Goal: Transaction & Acquisition: Purchase product/service

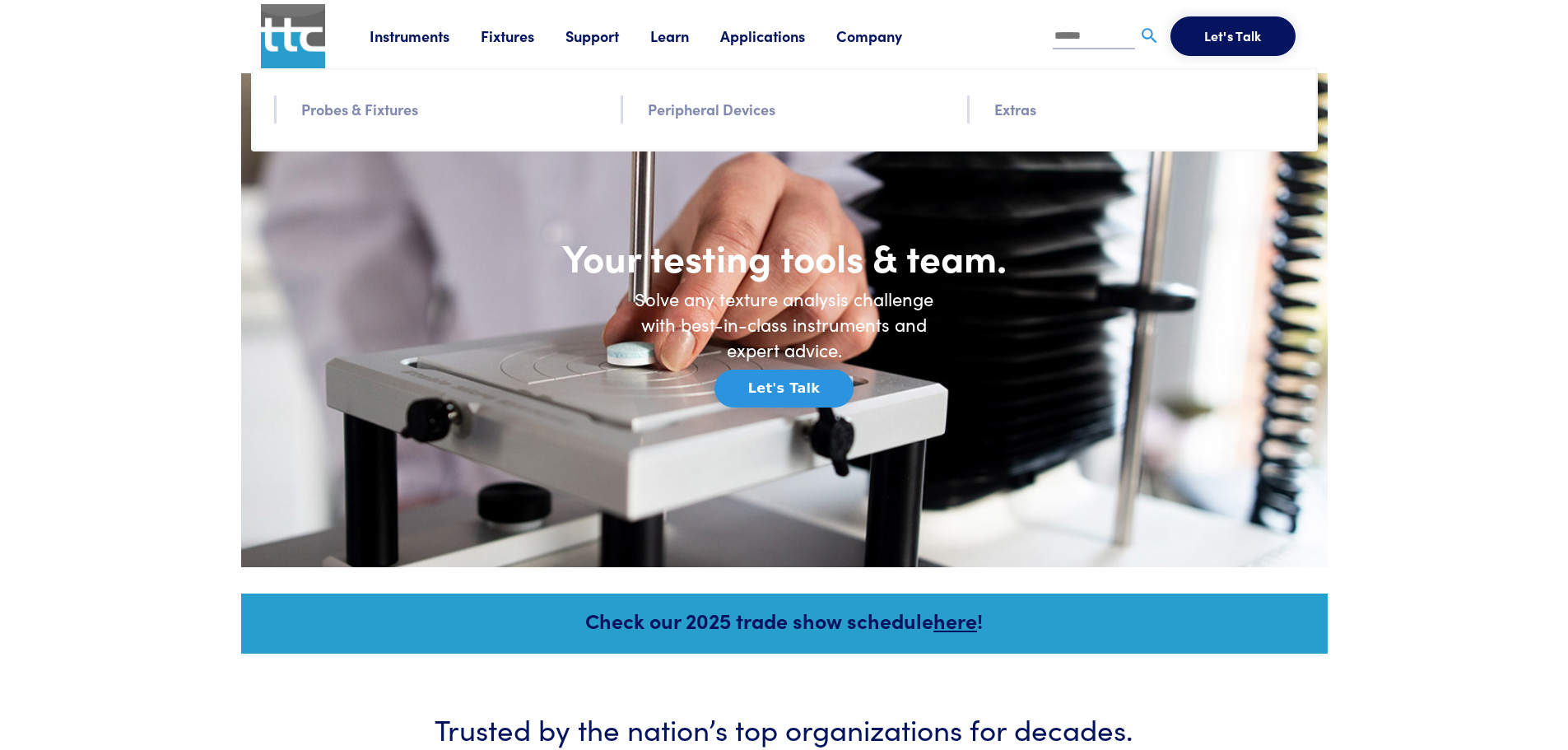
click at [332, 110] on link "Probes & Fixtures" at bounding box center [360, 109] width 117 height 24
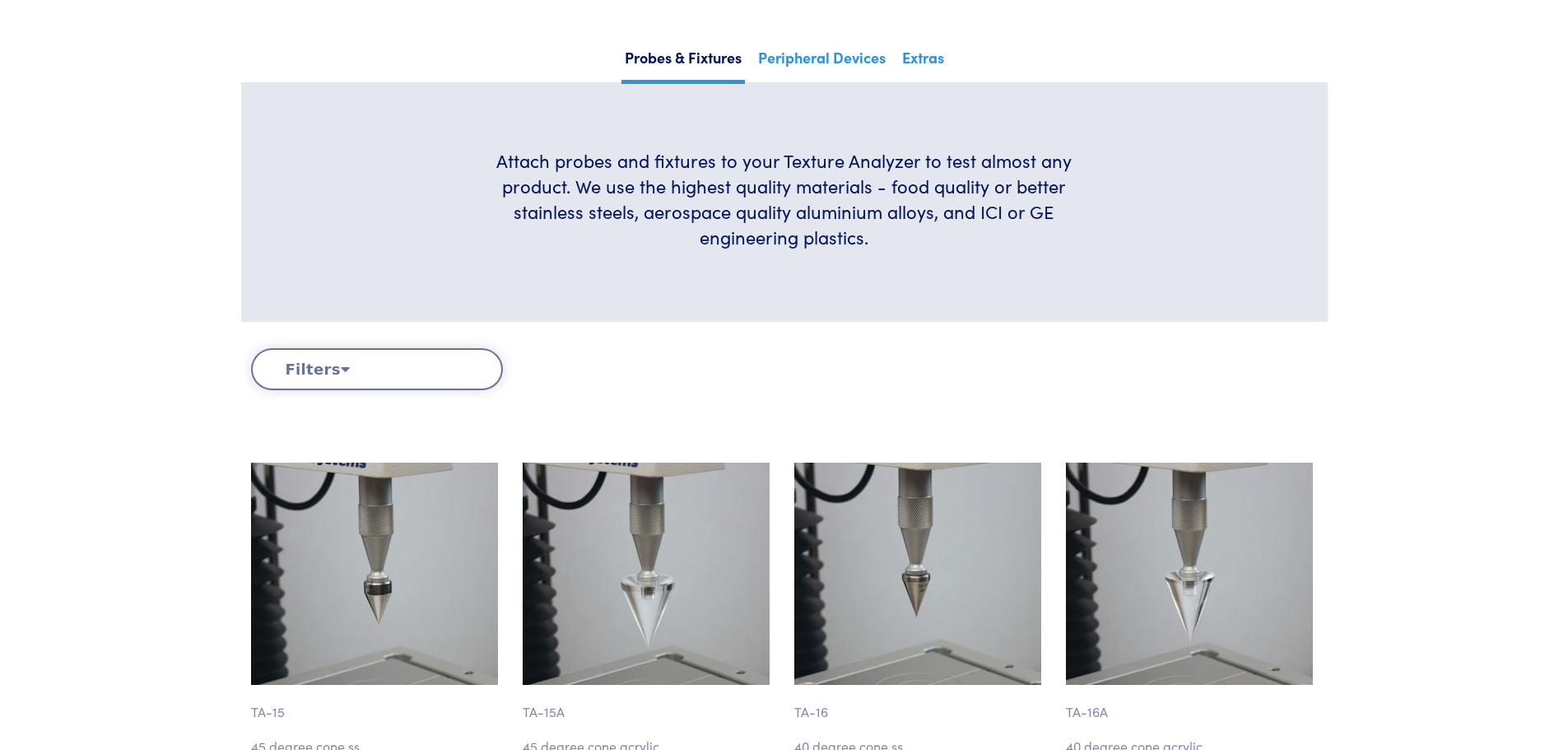
scroll to position [330, 0]
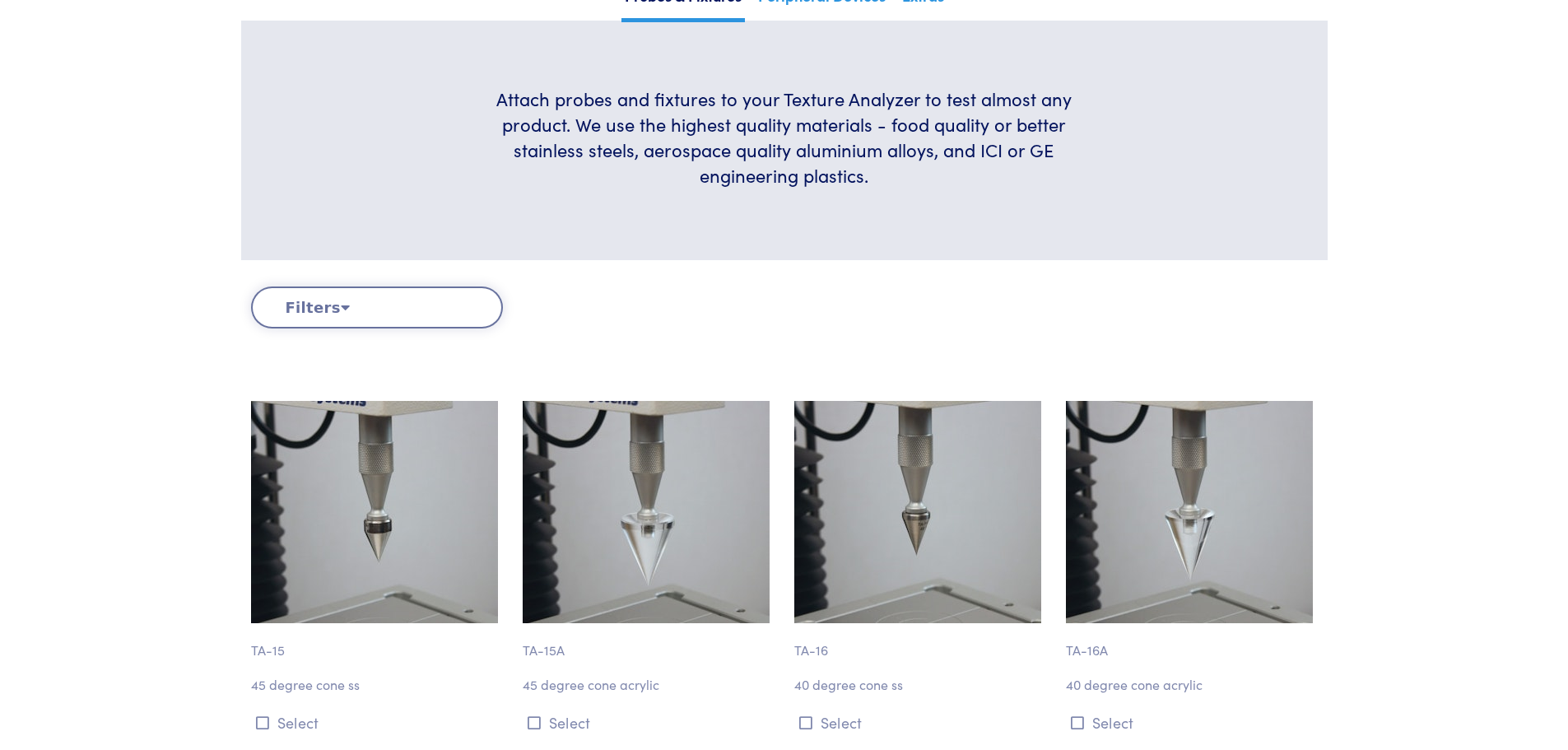
click at [404, 332] on div "Filters Clear Filters By Test Type Adhesion Compression Cutting/Shearing Extens…" at bounding box center [784, 333] width 1067 height 95
click at [348, 302] on button "Filters" at bounding box center [377, 307] width 252 height 42
click at [307, 315] on button "Filters" at bounding box center [377, 307] width 252 height 42
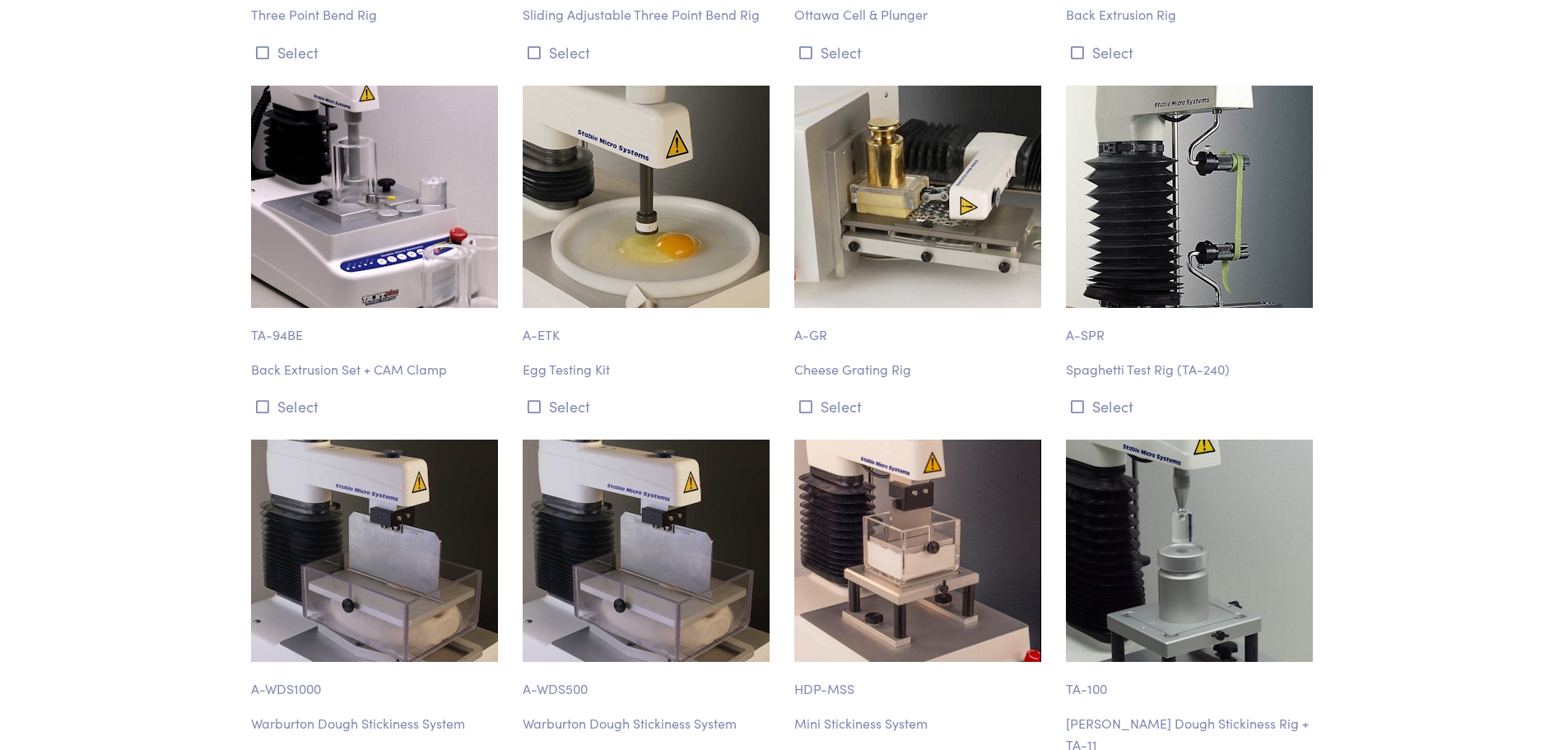
scroll to position [4528, 0]
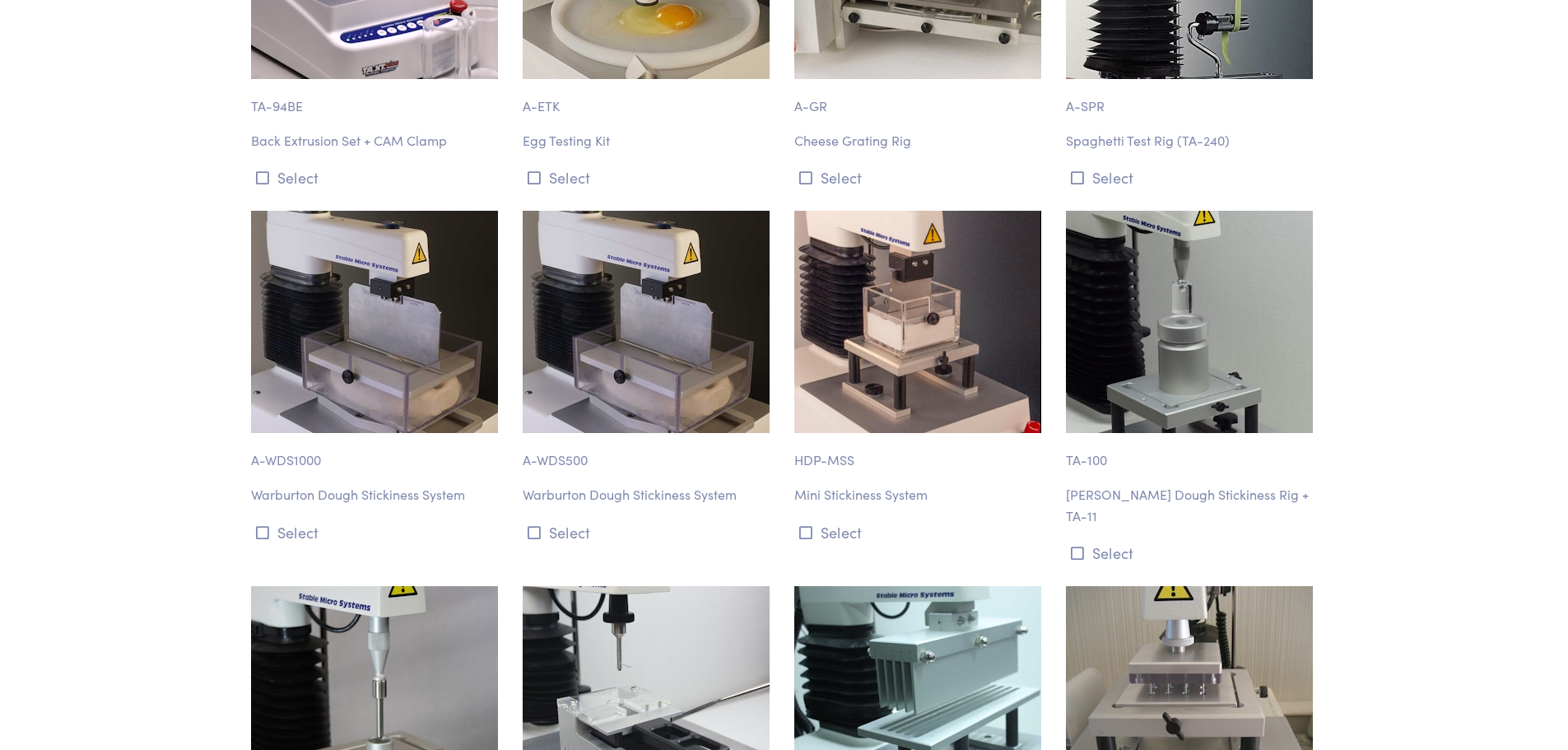
click at [845, 484] on p "Mini Stickiness System" at bounding box center [920, 495] width 252 height 21
click at [816, 484] on p "Mini Stickiness System" at bounding box center [920, 495] width 252 height 21
click at [807, 526] on icon at bounding box center [806, 533] width 13 height 15
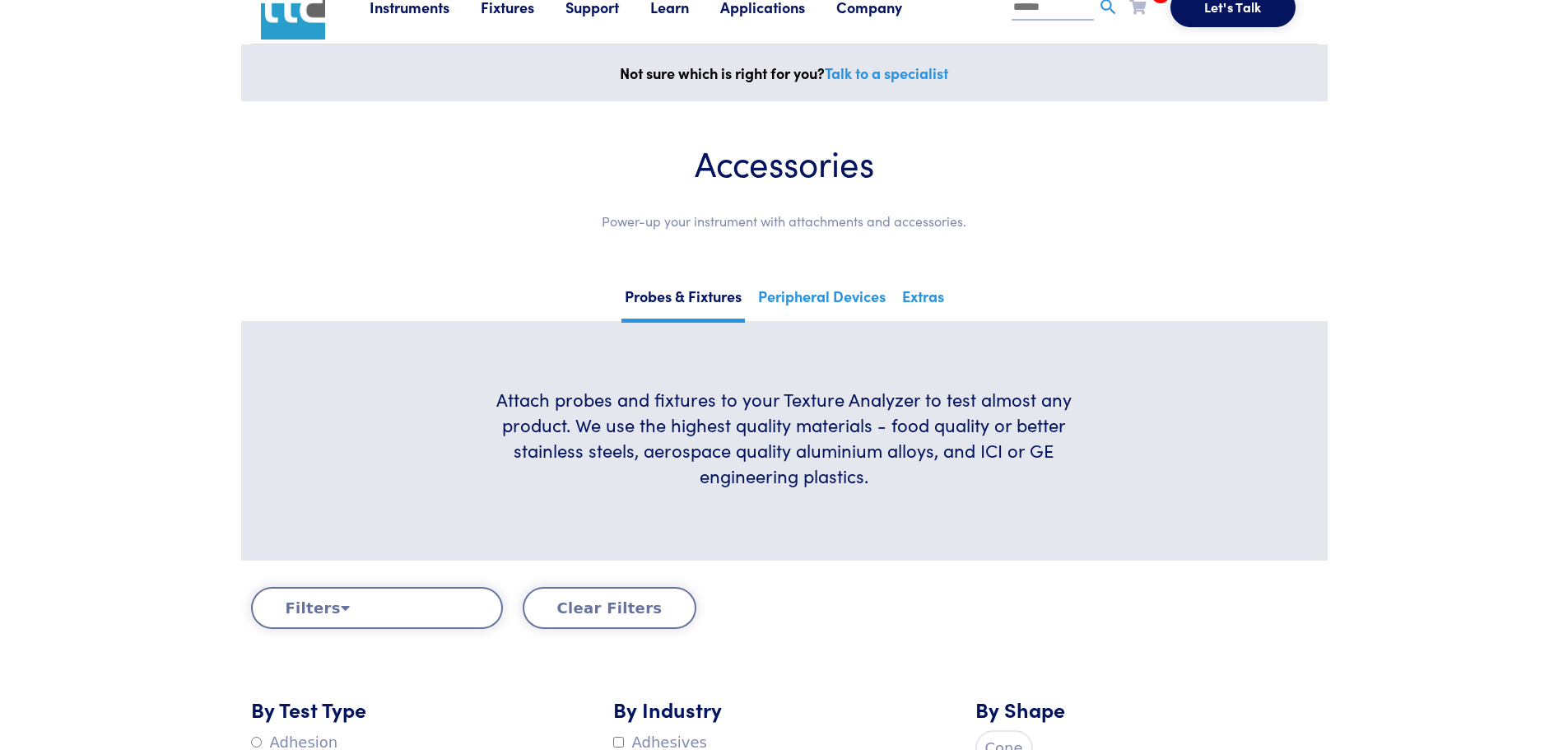
scroll to position [0, 0]
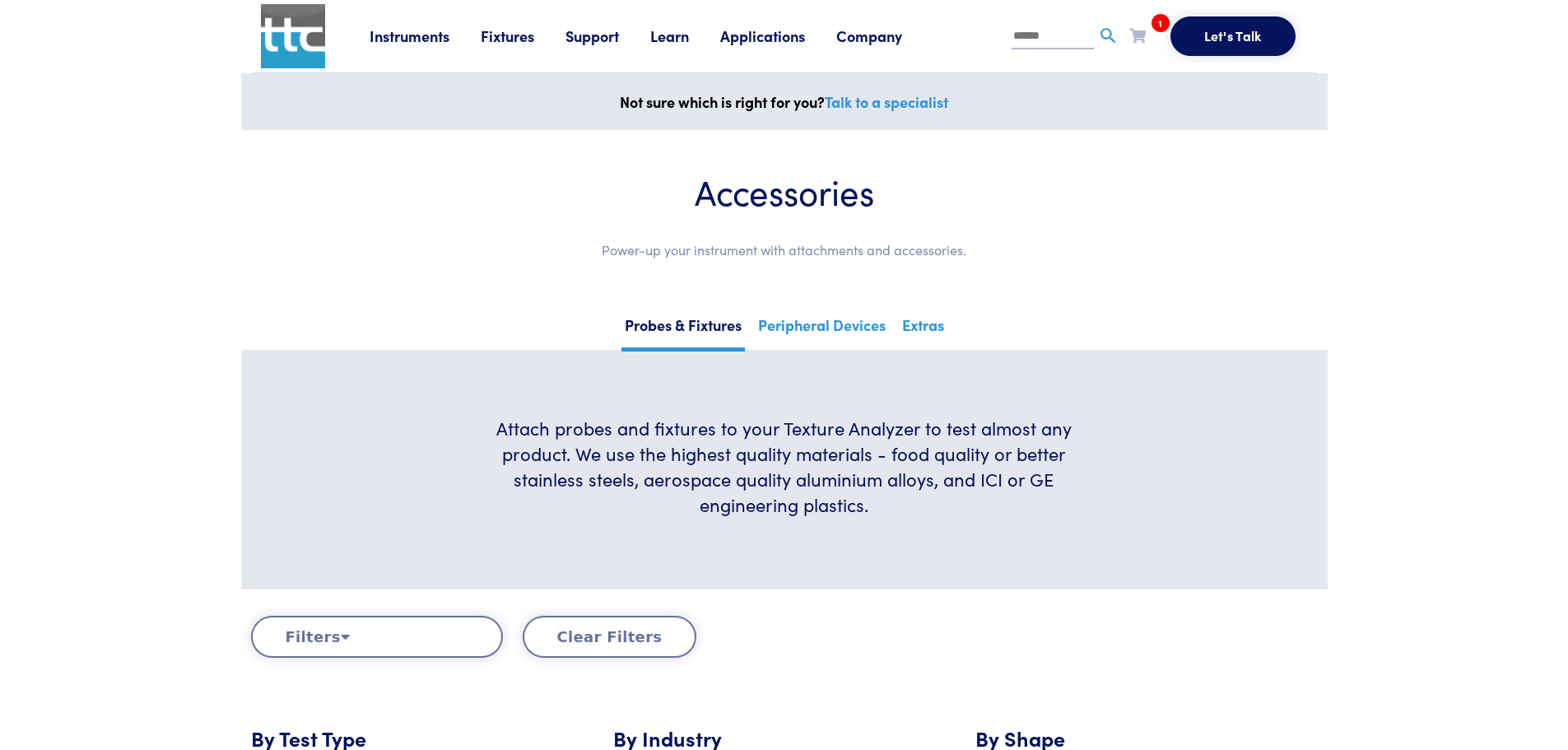
click at [1152, 20] on span "1" at bounding box center [1160, 23] width 18 height 18
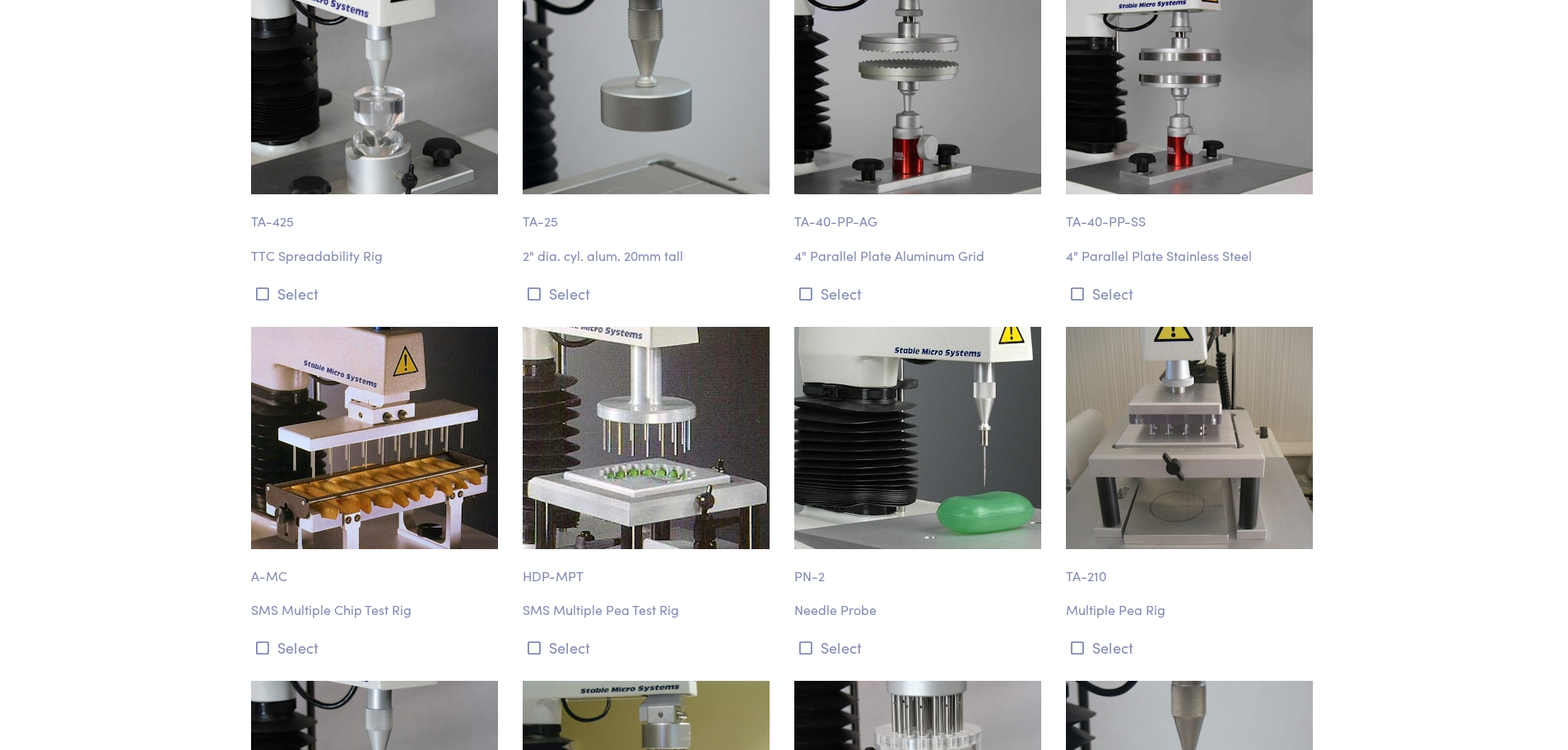
scroll to position [1152, 0]
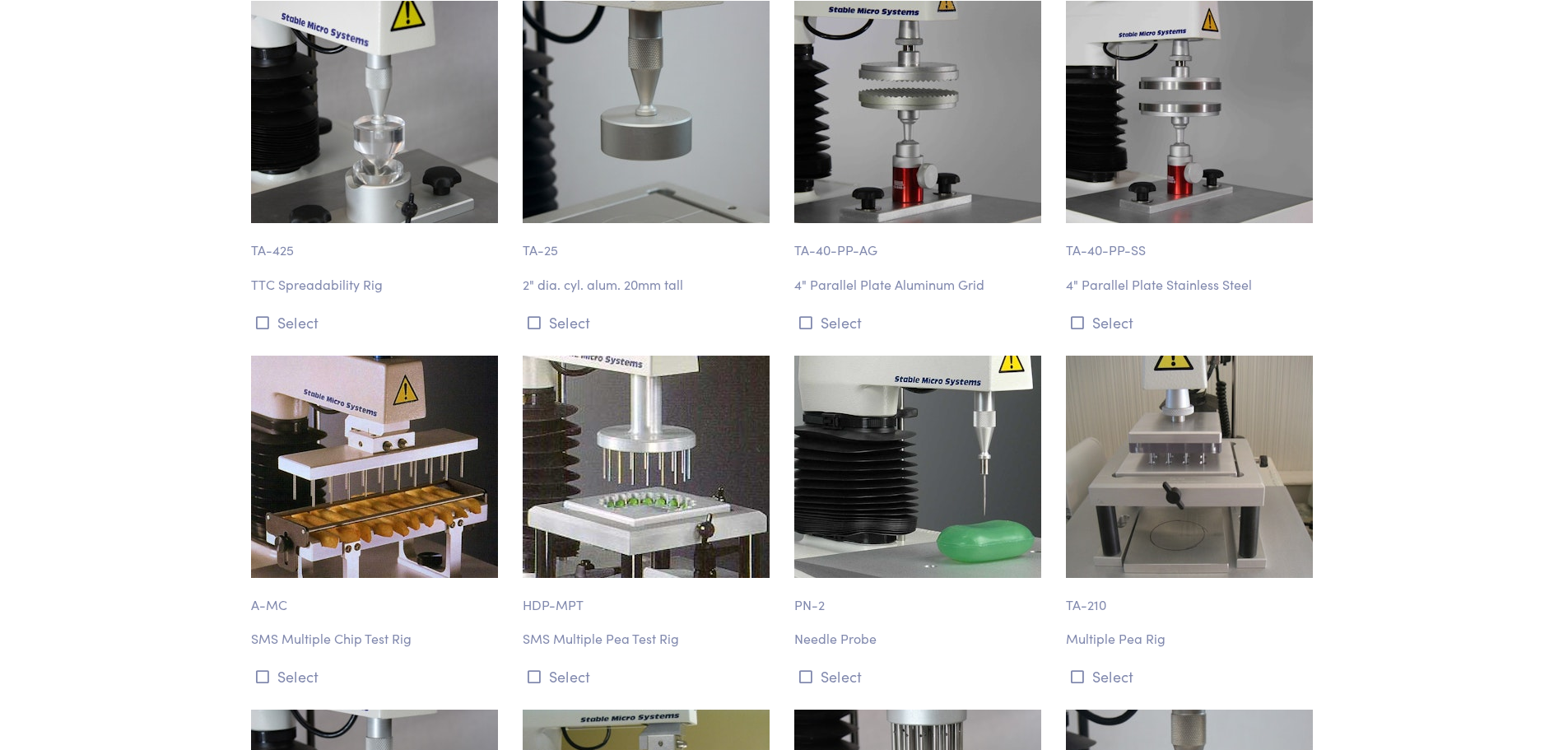
click at [597, 285] on p "2" dia. cyl. alum. 20mm tall" at bounding box center [649, 285] width 252 height 21
click at [530, 245] on p "TA-25" at bounding box center [649, 242] width 252 height 38
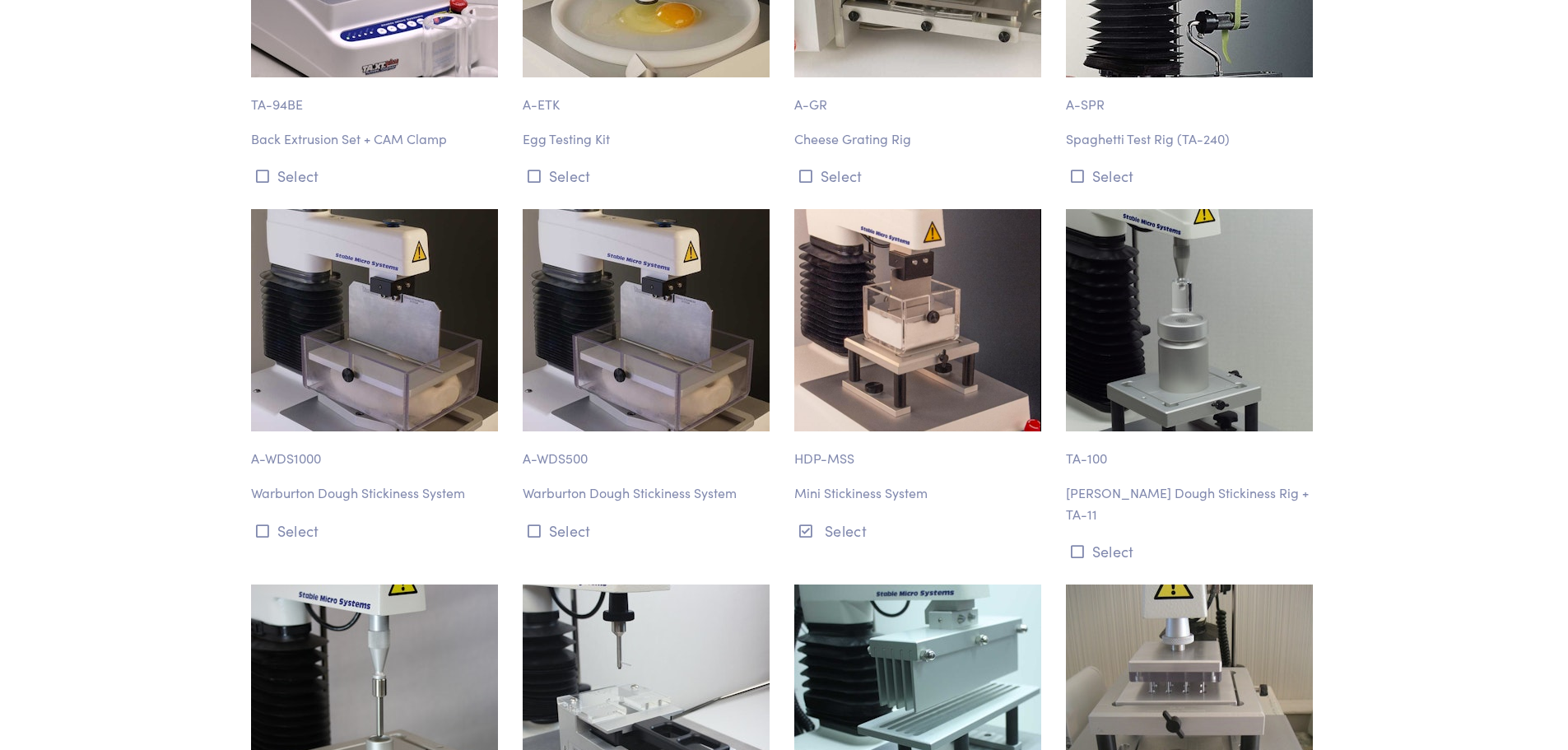
scroll to position [4447, 0]
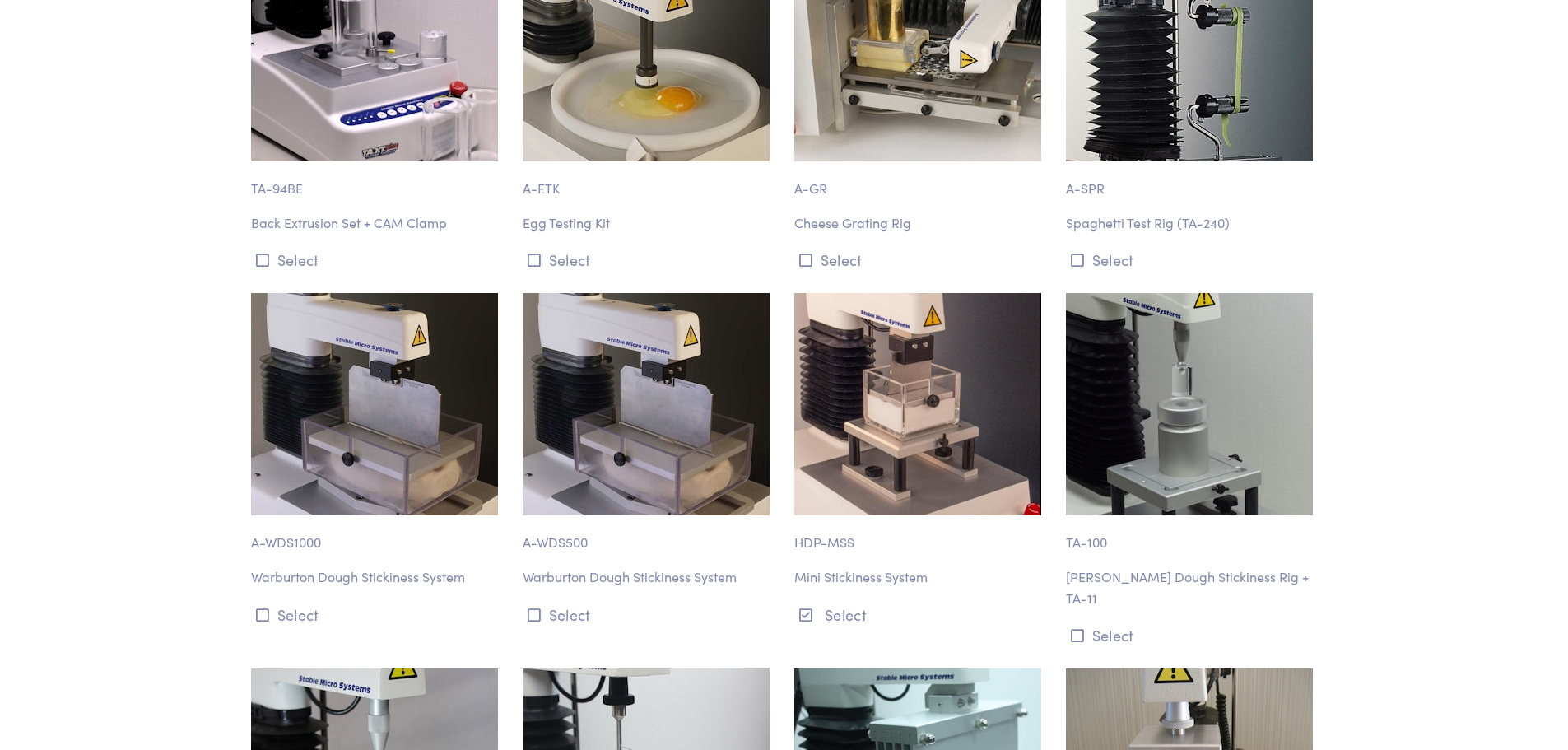
click at [909, 411] on img at bounding box center [917, 404] width 247 height 223
click at [817, 528] on p "HDP-MSS" at bounding box center [920, 534] width 252 height 38
click at [827, 543] on div "HDP-MSS Mini Stickiness System Select" at bounding box center [920, 471] width 272 height 355
drag, startPoint x: 837, startPoint y: 552, endPoint x: 1035, endPoint y: 539, distance: 198.4
click at [846, 566] on p "Mini Stickiness System" at bounding box center [920, 577] width 252 height 21
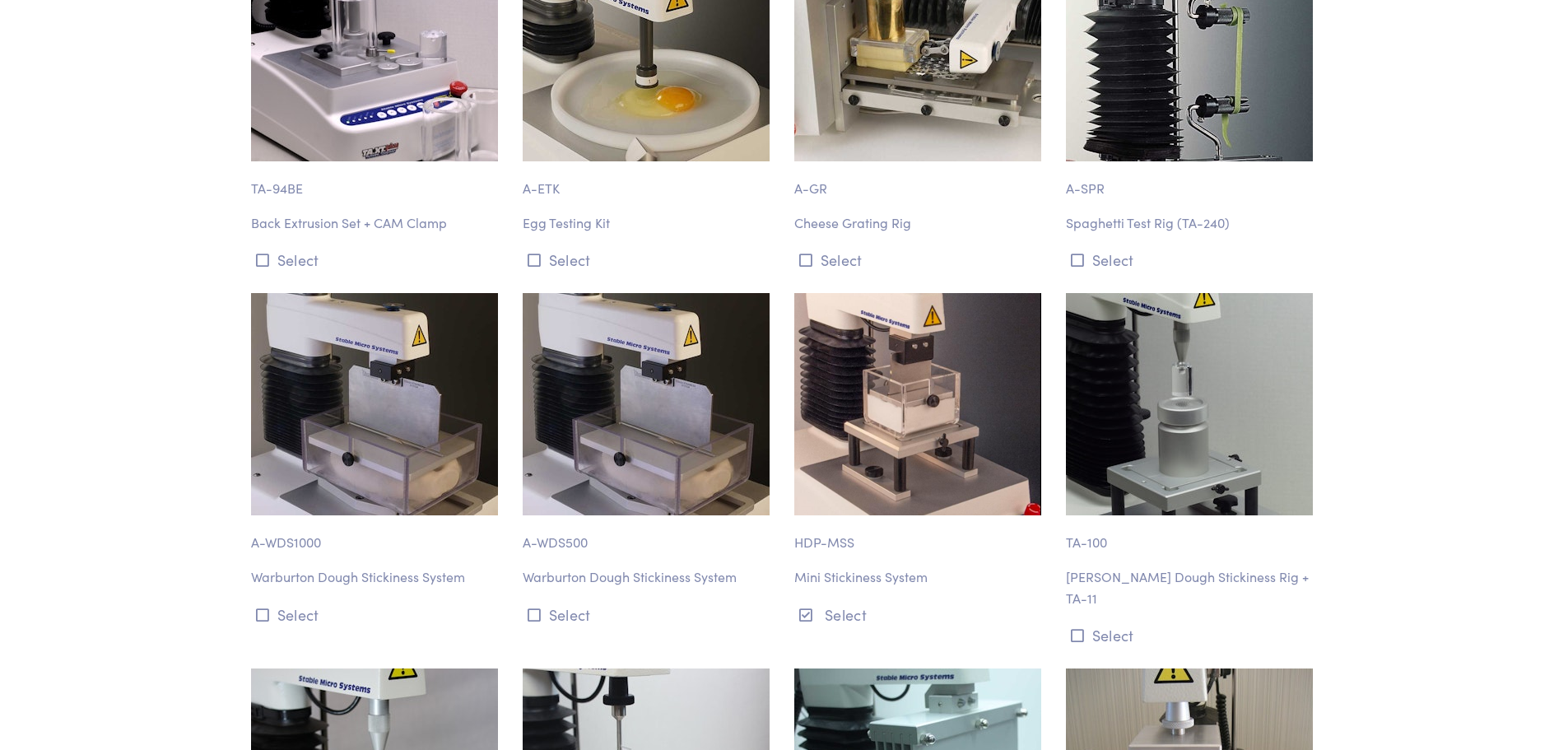
click at [958, 566] on p "Mini Stickiness System" at bounding box center [920, 577] width 252 height 21
drag, startPoint x: 938, startPoint y: 559, endPoint x: 798, endPoint y: 509, distance: 148.7
click at [798, 509] on div "HDP-MSS Mini Stickiness System Select" at bounding box center [920, 471] width 272 height 355
copy div "HDP-MSS Mini Stickiness System"
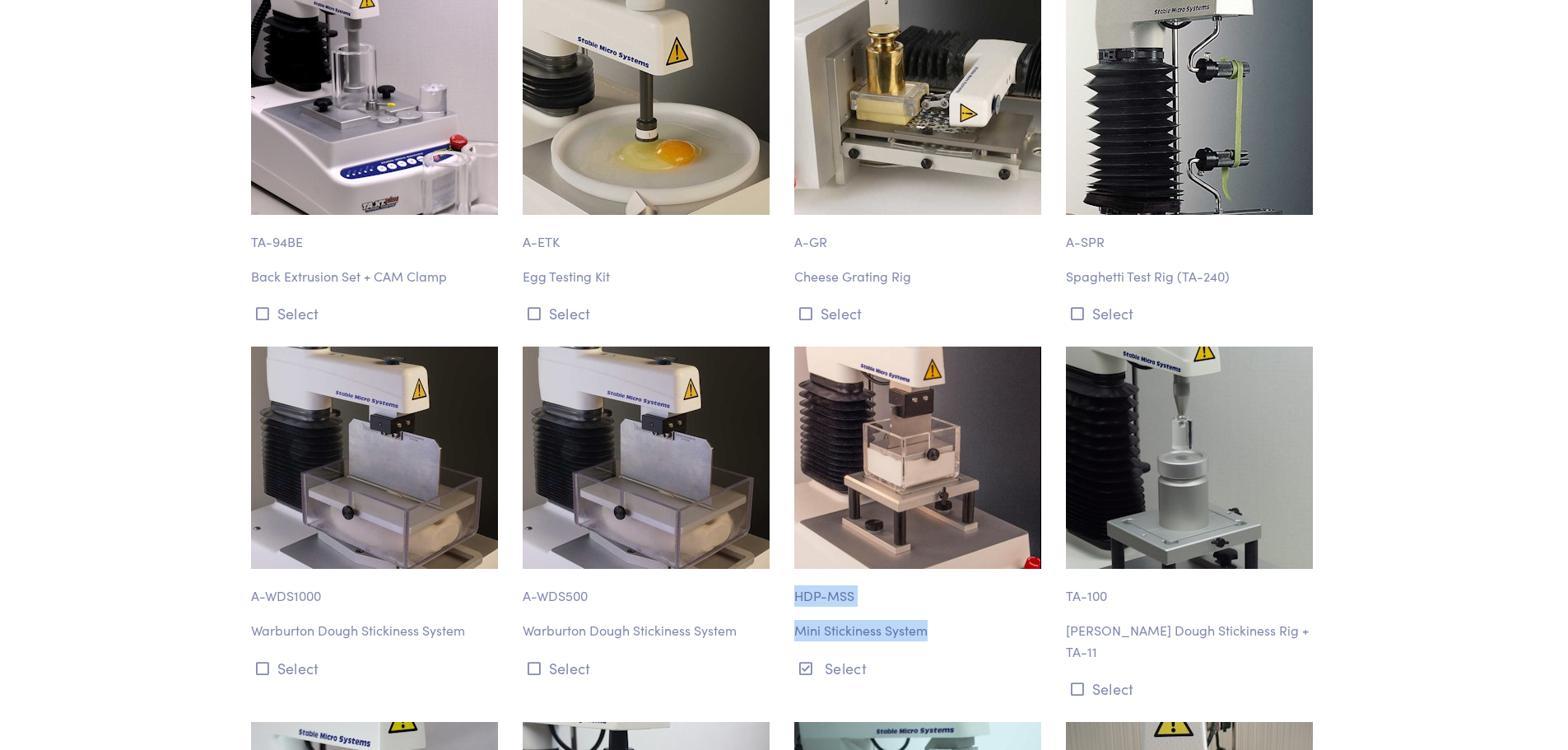
scroll to position [4364, 0]
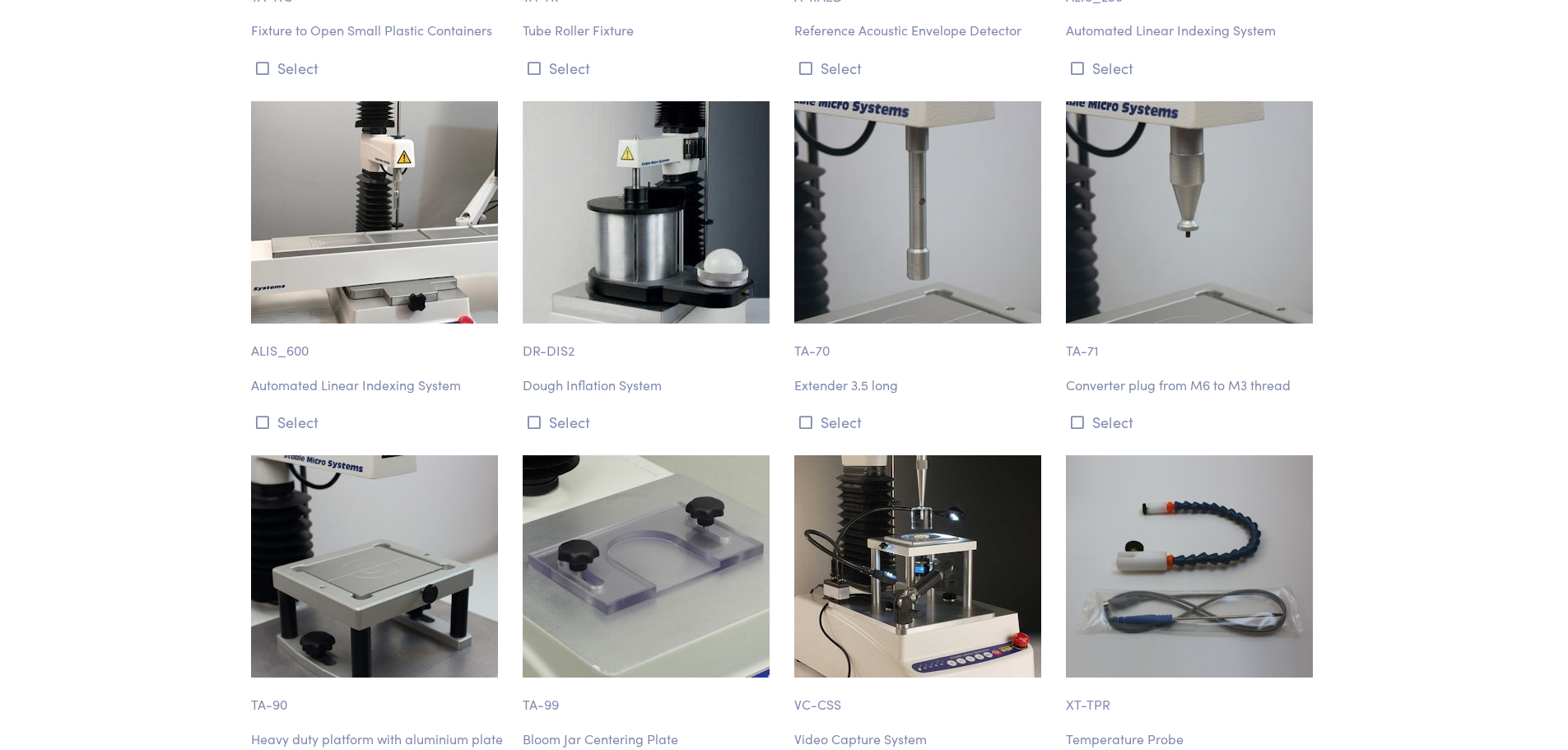
scroll to position [18707, 0]
click at [475, 527] on img at bounding box center [374, 567] width 247 height 223
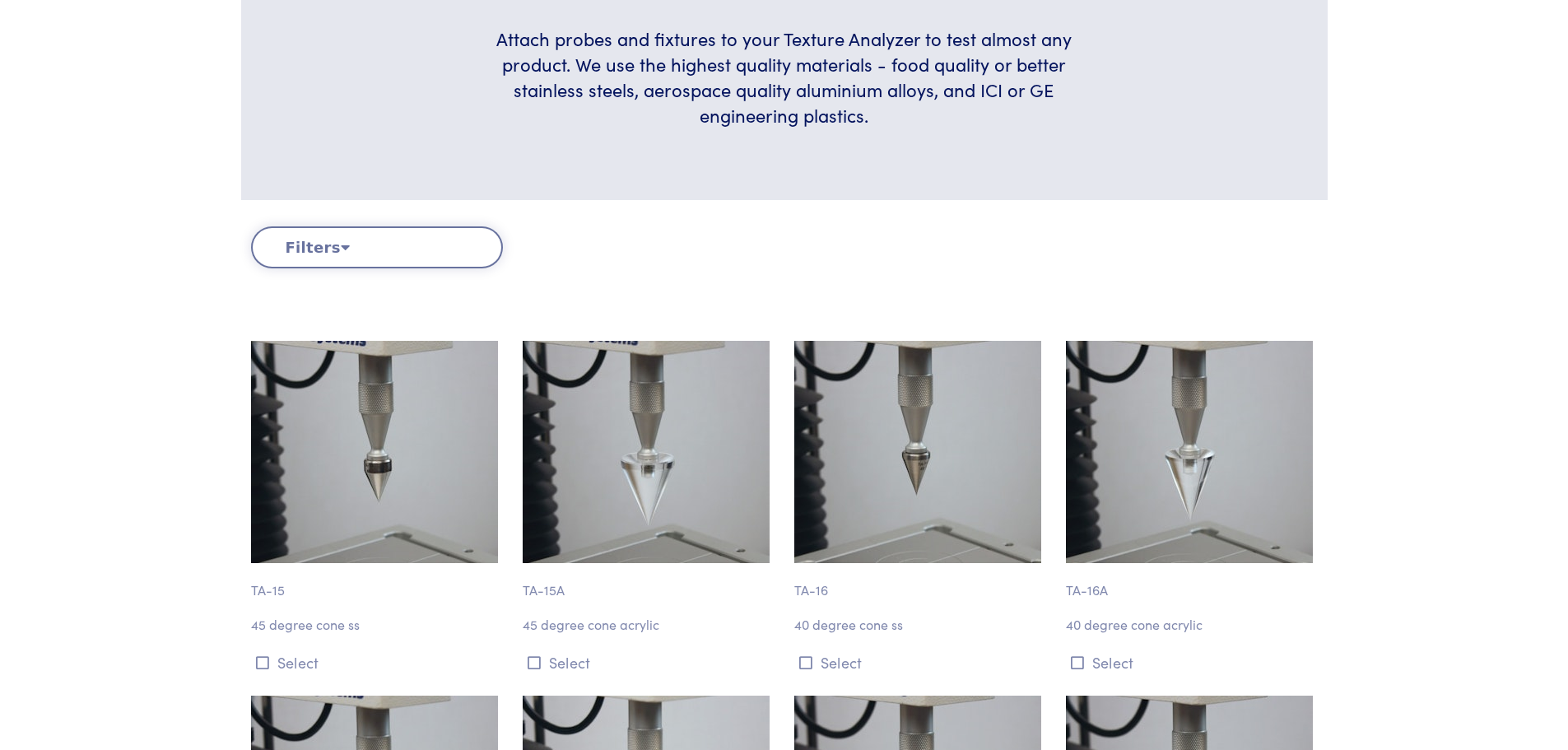
scroll to position [411, 0]
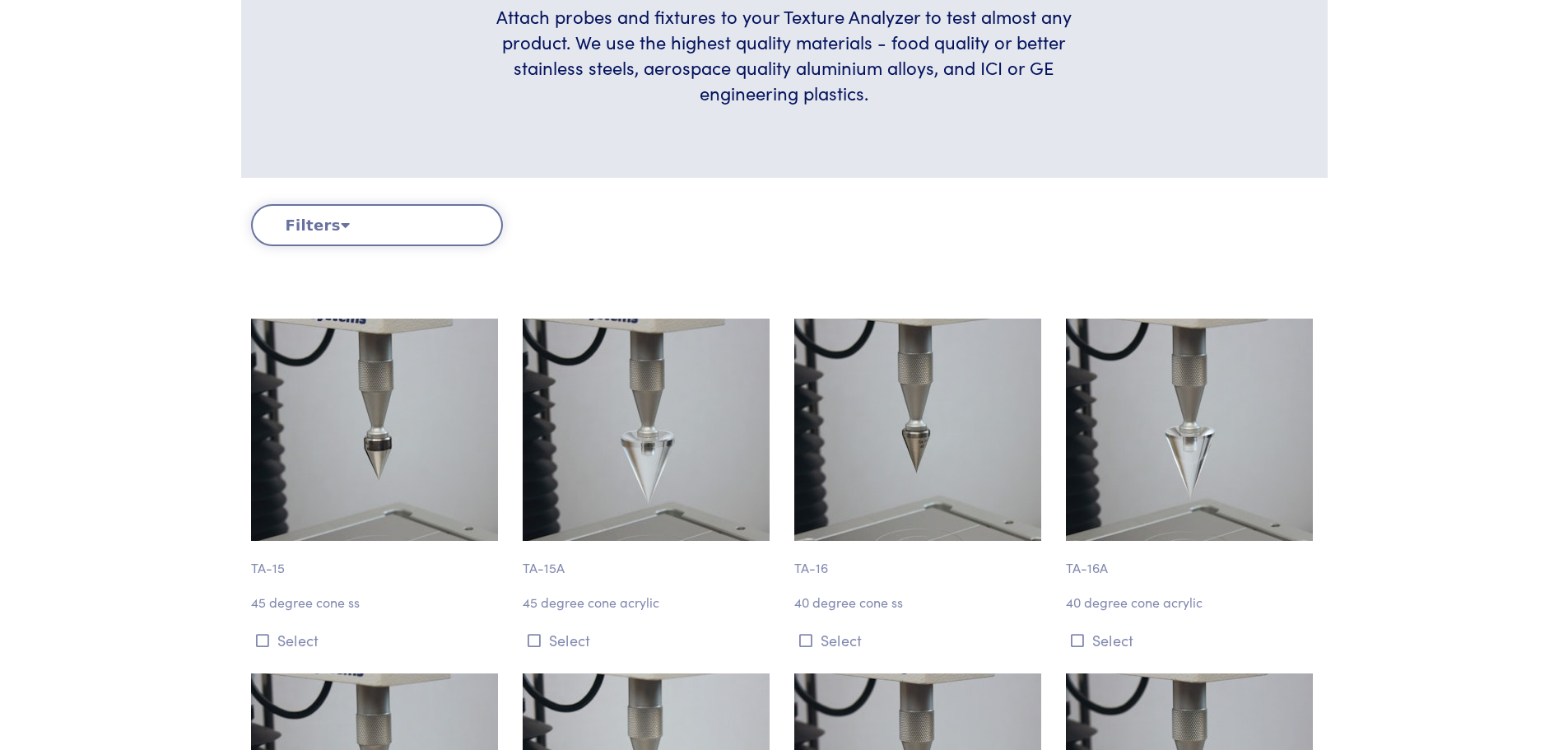
click at [322, 230] on button "Filters" at bounding box center [377, 224] width 252 height 42
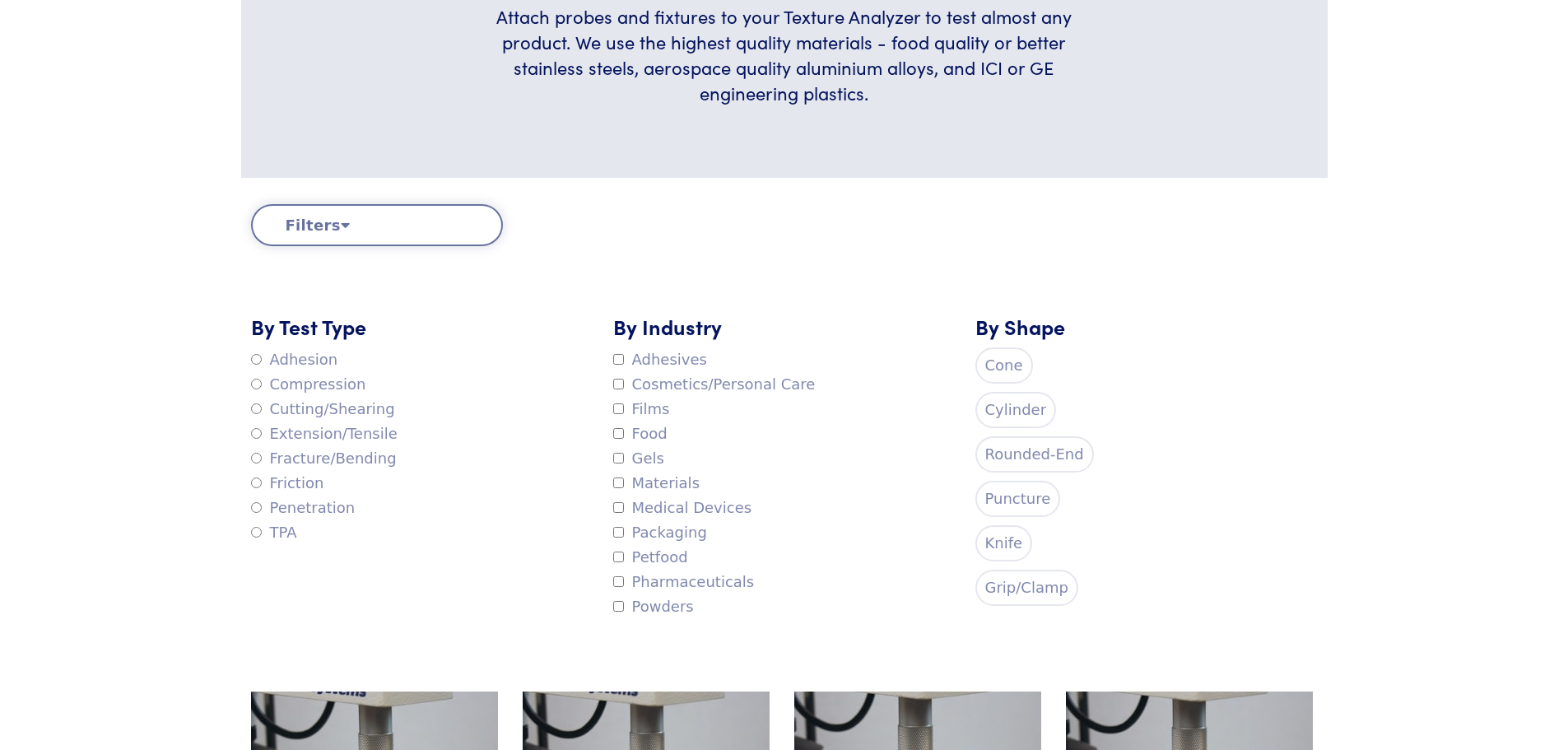
click at [625, 439] on label "Food" at bounding box center [640, 434] width 54 height 25
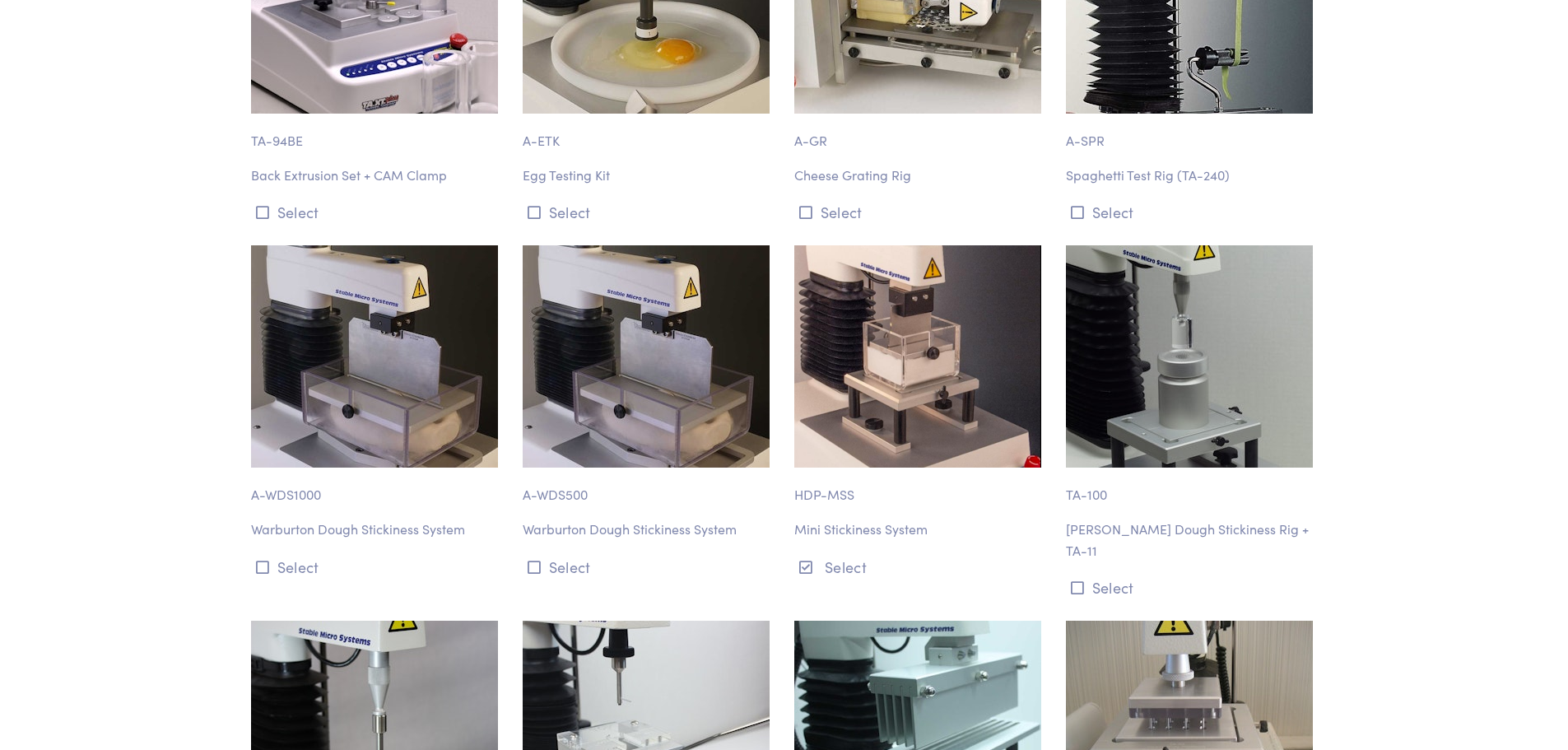
scroll to position [4528, 0]
